Goal: Task Accomplishment & Management: Complete application form

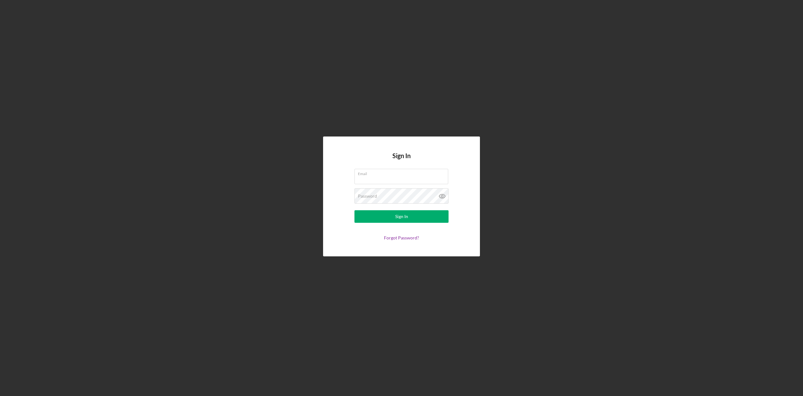
type input "[PERSON_NAME][EMAIL_ADDRESS][DOMAIN_NAME]"
click at [374, 223] on form "Email [PERSON_NAME][EMAIL_ADDRESS][DOMAIN_NAME] Password Sign In Forgot Passwor…" at bounding box center [401, 204] width 125 height 71
click at [444, 216] on button "Sign In" at bounding box center [401, 216] width 94 height 13
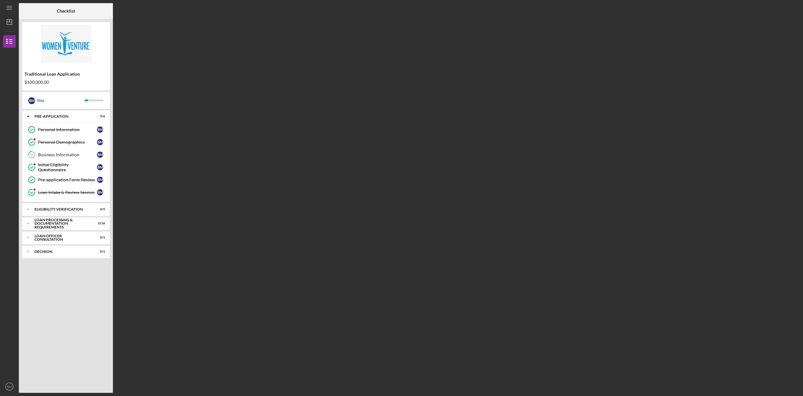
click at [67, 210] on div "Eligibility Verification" at bounding box center [61, 209] width 55 height 4
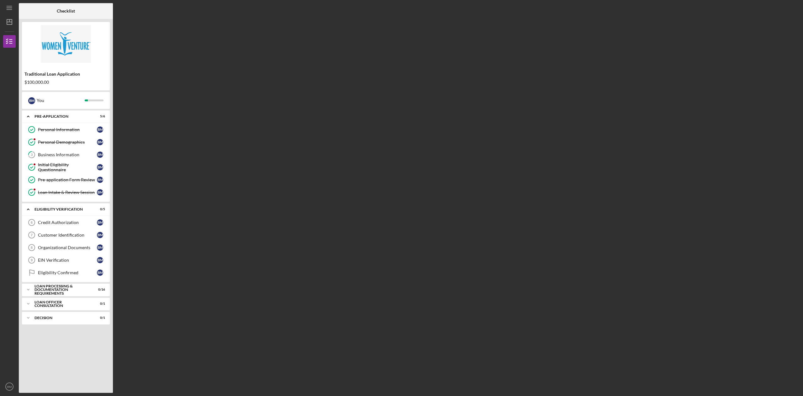
click at [79, 223] on div "Credit Authorization" at bounding box center [67, 222] width 59 height 5
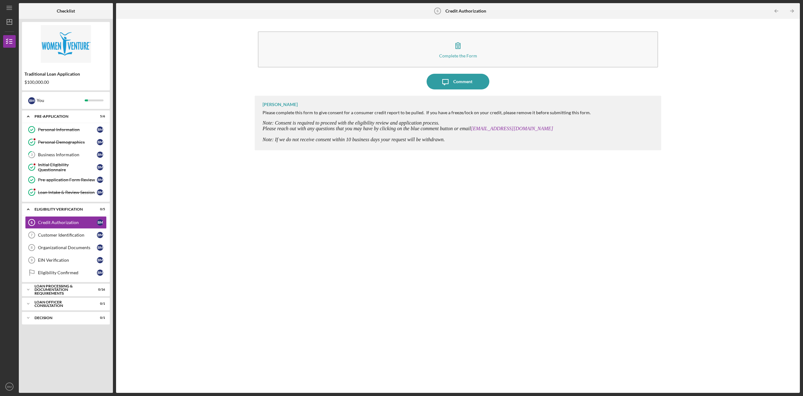
click at [459, 41] on icon "button" at bounding box center [458, 46] width 16 height 16
click at [457, 86] on div "Comment" at bounding box center [462, 82] width 19 height 16
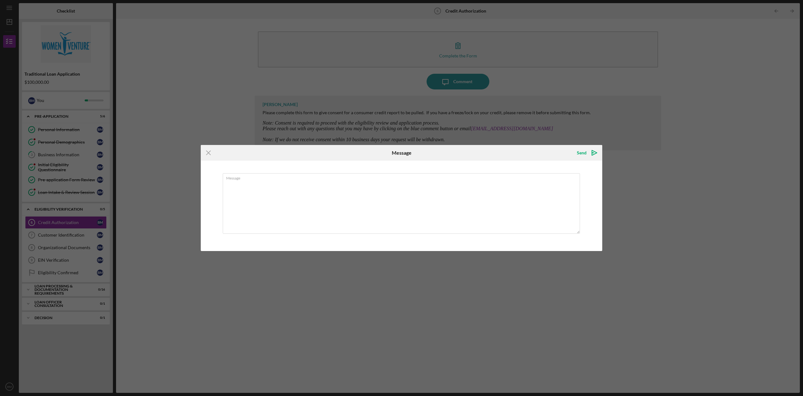
click at [321, 190] on textarea "Message" at bounding box center [401, 203] width 357 height 61
type textarea "i"
type textarea "I filled out the form, but I need to unfreeze my credit first. Will comment bac…"
click at [577, 154] on div "Send" at bounding box center [582, 152] width 10 height 13
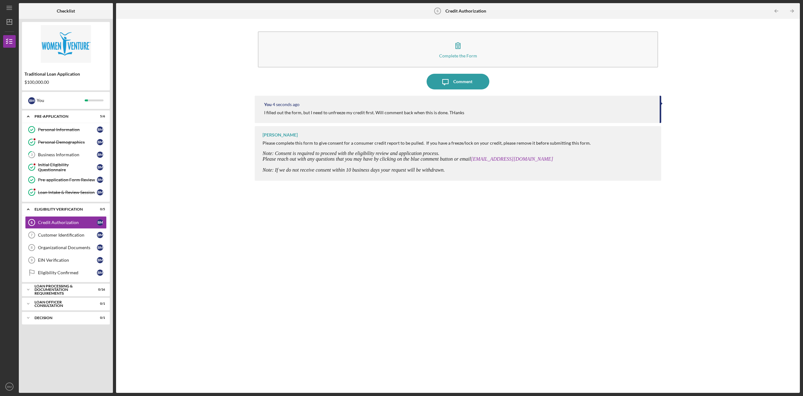
click at [77, 237] on div "Customer Identification" at bounding box center [67, 234] width 59 height 5
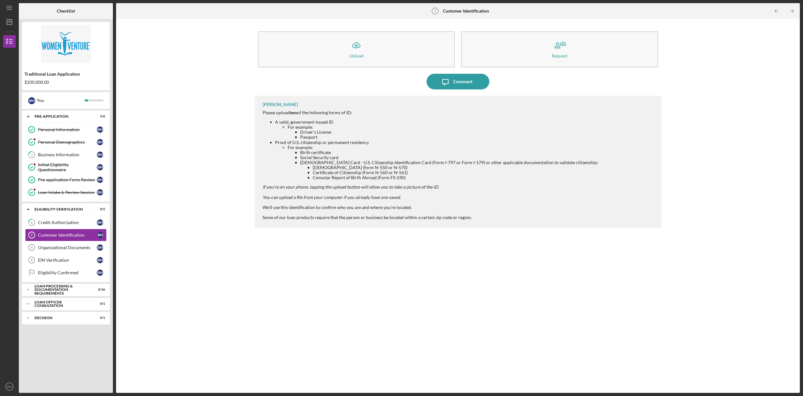
click at [73, 292] on div "Loan Processing & Documentation Requirements" at bounding box center [61, 289] width 55 height 11
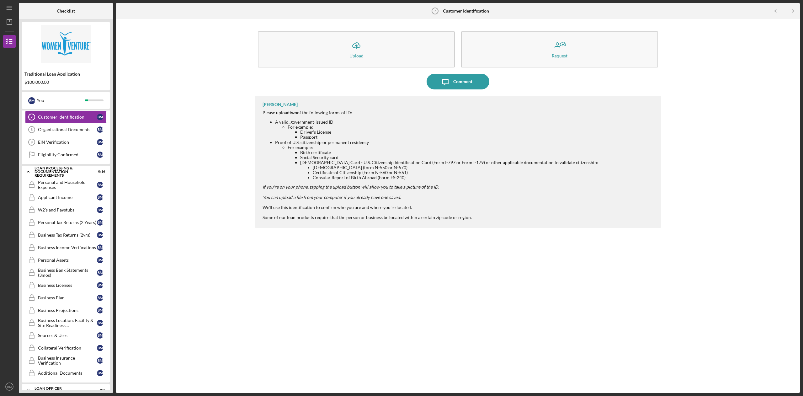
scroll to position [148, 0]
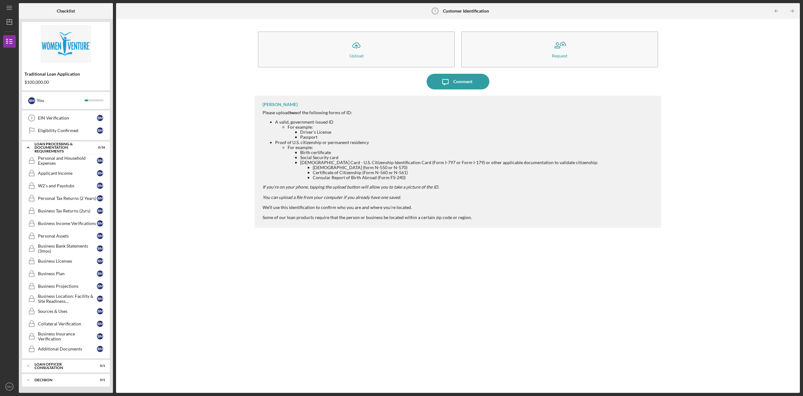
click at [77, 346] on div "Additional Documents" at bounding box center [67, 348] width 59 height 5
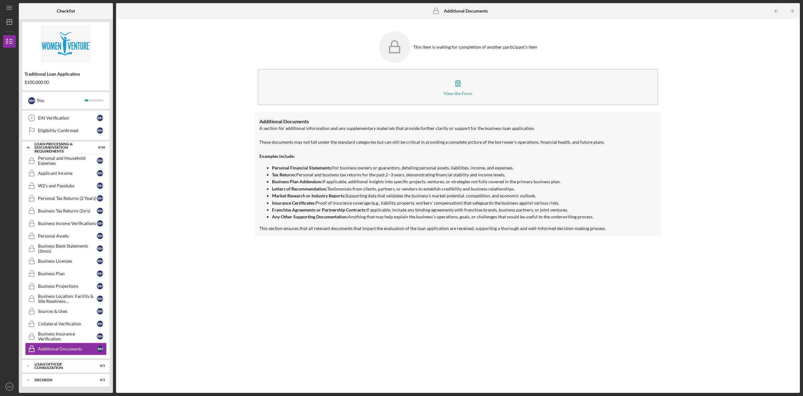
click at [79, 334] on div "Business Insurance Verification" at bounding box center [67, 336] width 59 height 10
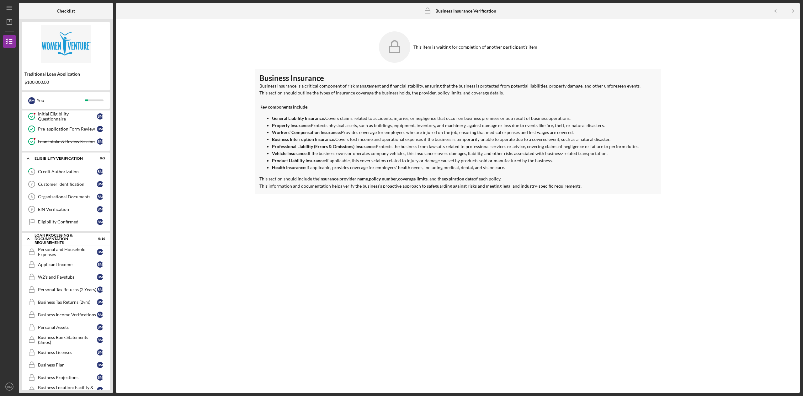
scroll to position [51, 0]
click at [68, 249] on div "Personal and Household Expenses" at bounding box center [67, 251] width 59 height 10
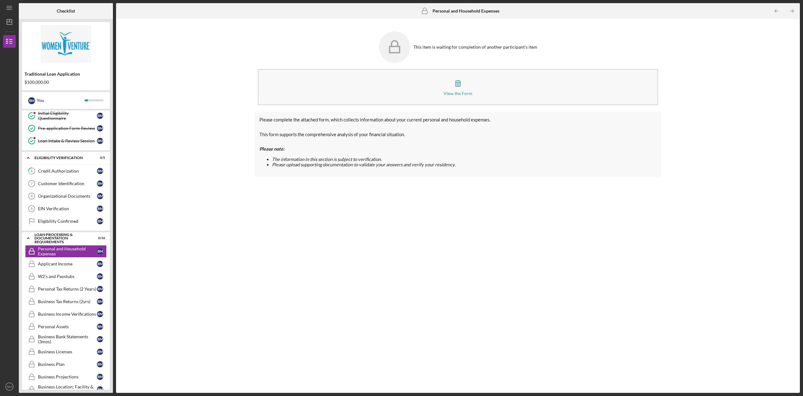
click at [403, 50] on icon at bounding box center [394, 46] width 31 height 31
click at [464, 93] on div "View the Form" at bounding box center [457, 93] width 29 height 5
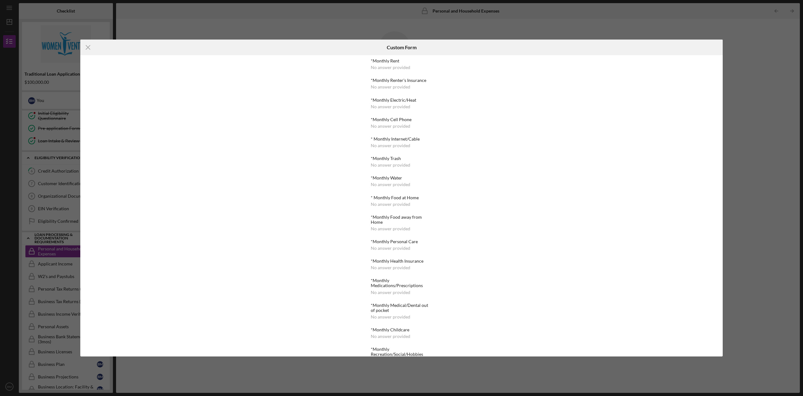
click at [744, 41] on div "Icon/Menu Close Custom Form *Monthly Rent No answer provided *Monthly Renter's …" at bounding box center [401, 198] width 803 height 396
click at [127, 373] on div "Icon/Menu Close Custom Form *Monthly Rent No answer provided *Monthly Renter's …" at bounding box center [401, 198] width 803 height 396
click at [87, 47] on icon "Icon/Menu Close" at bounding box center [88, 48] width 16 height 16
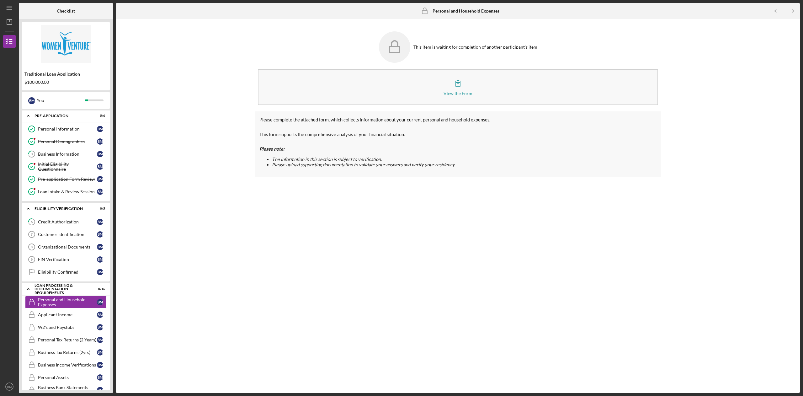
scroll to position [16, 0]
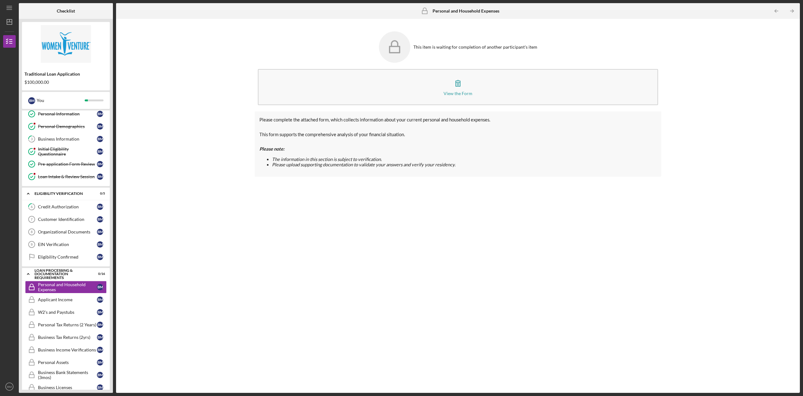
click at [78, 222] on div "Customer Identification" at bounding box center [67, 219] width 59 height 5
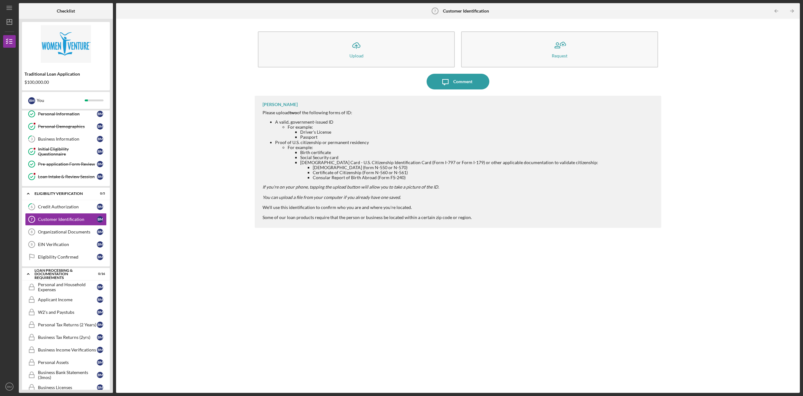
click at [77, 231] on div "Organizational Documents" at bounding box center [67, 231] width 59 height 5
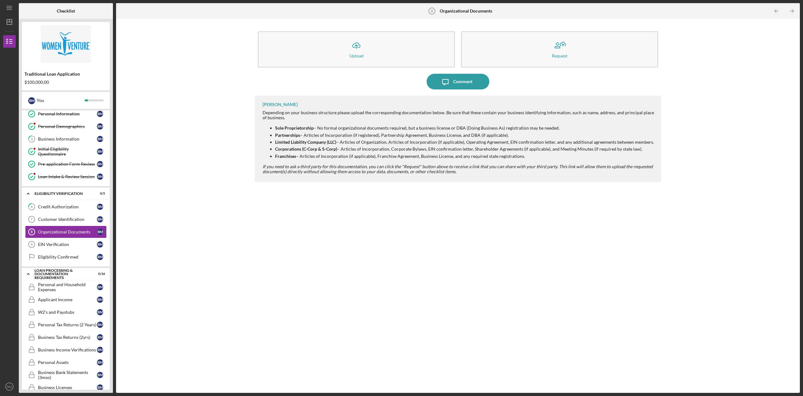
click at [355, 57] on div "Upload" at bounding box center [356, 55] width 14 height 5
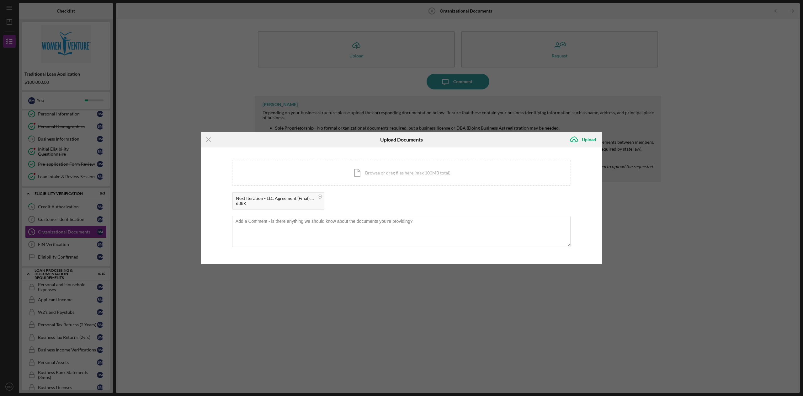
click at [586, 140] on div "Upload" at bounding box center [589, 139] width 14 height 13
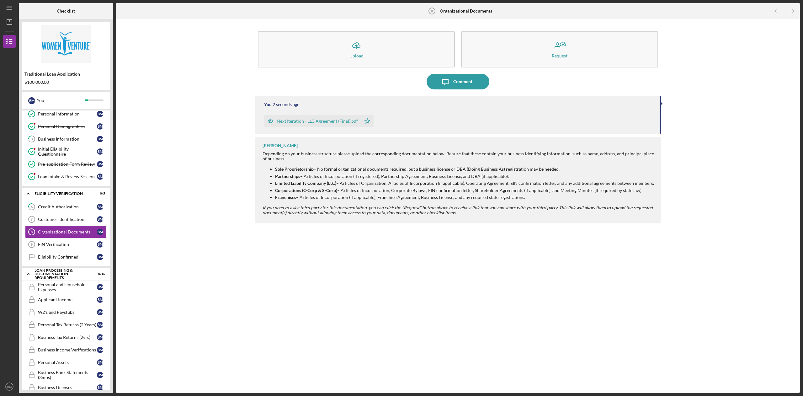
click at [82, 247] on div "EIN Verification" at bounding box center [67, 244] width 59 height 5
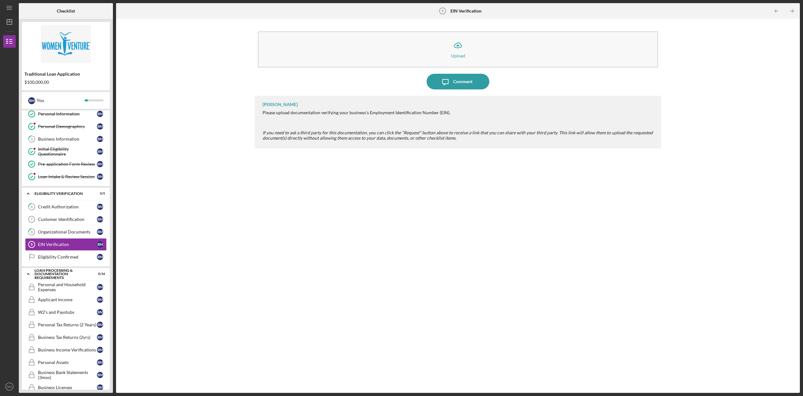
click at [455, 50] on icon "Icon/Upload" at bounding box center [458, 46] width 16 height 16
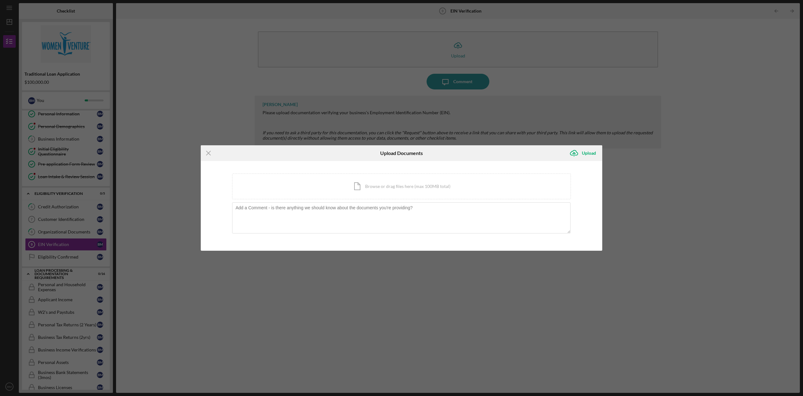
click at [431, 390] on div "Icon/Menu Close Upload Documents Icon/Upload Upload You're uploading documents …" at bounding box center [401, 198] width 803 height 396
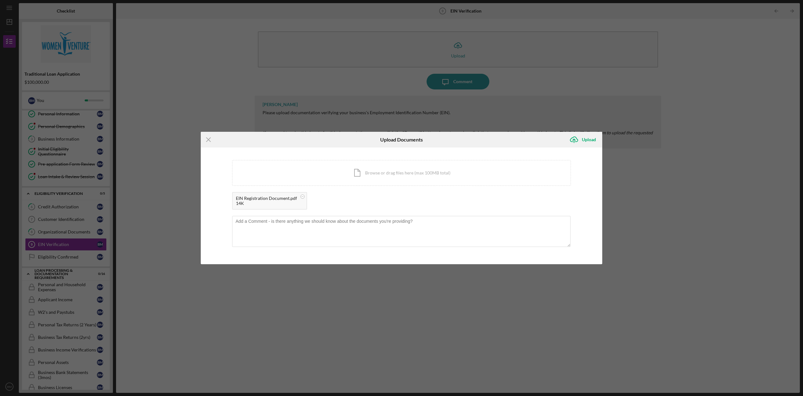
click at [586, 140] on div "Upload" at bounding box center [589, 139] width 14 height 13
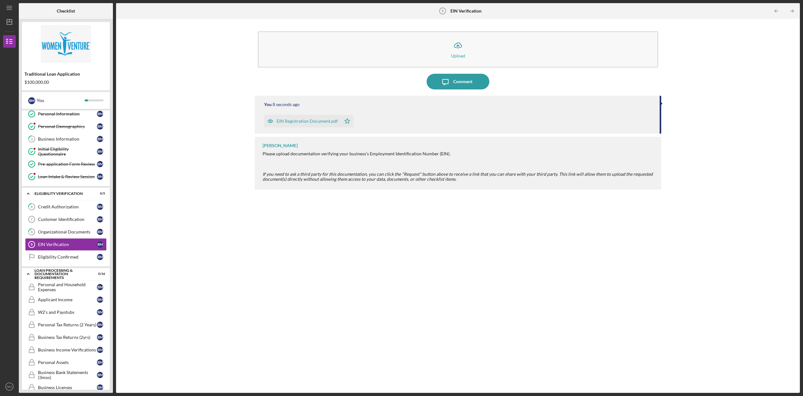
click at [83, 220] on div "Customer Identification" at bounding box center [67, 219] width 59 height 5
